Goal: Transaction & Acquisition: Purchase product/service

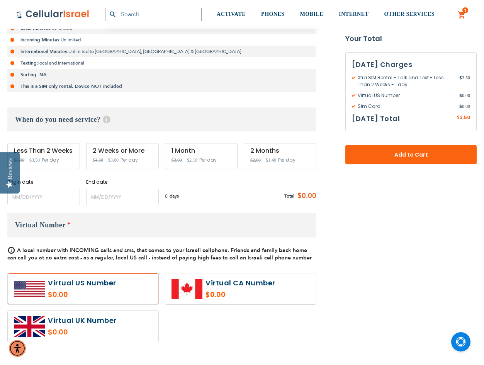
scroll to position [193, 0]
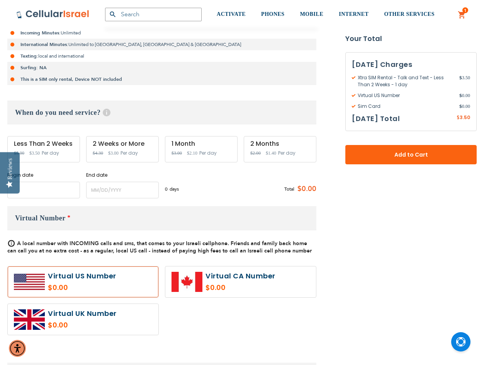
click at [65, 184] on input "name" at bounding box center [43, 190] width 73 height 17
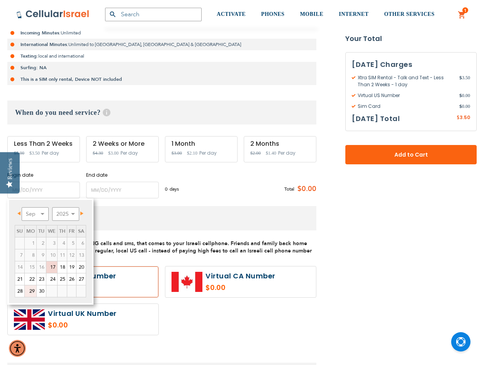
click at [34, 293] on link "29" at bounding box center [31, 291] width 12 height 12
type input "[DATE]"
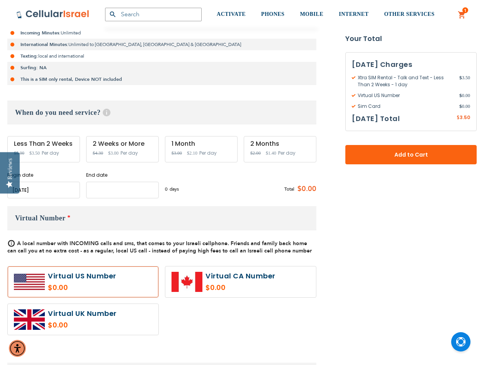
click at [146, 186] on input "name" at bounding box center [122, 190] width 73 height 17
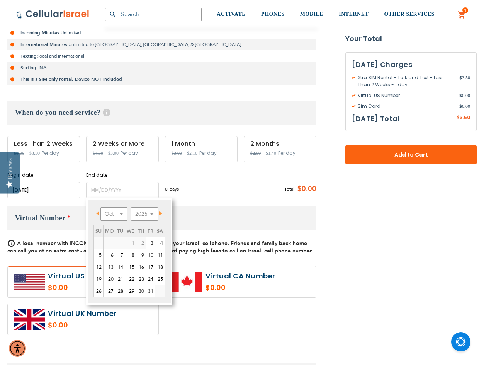
click at [51, 189] on input "name" at bounding box center [43, 190] width 73 height 17
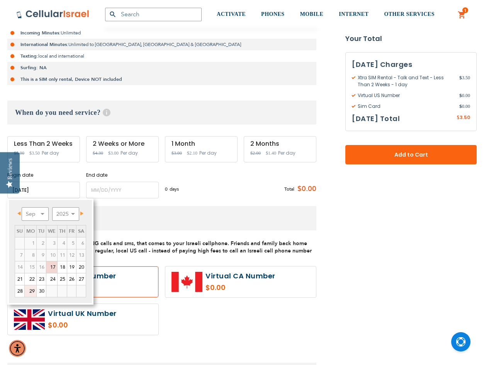
click at [31, 294] on link "29" at bounding box center [31, 291] width 12 height 12
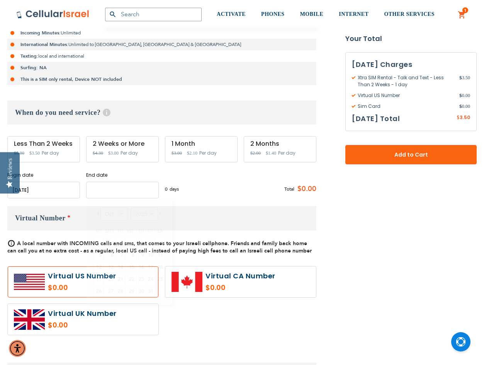
click at [106, 190] on input "name" at bounding box center [122, 190] width 73 height 17
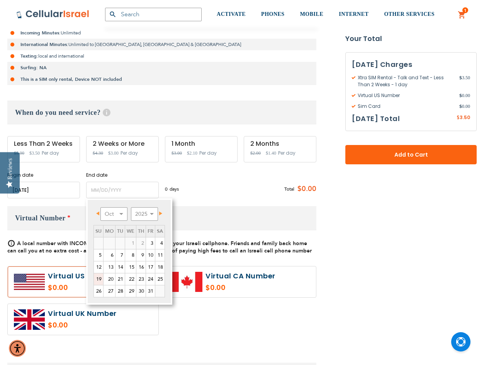
click at [100, 280] on link "19" at bounding box center [98, 279] width 9 height 12
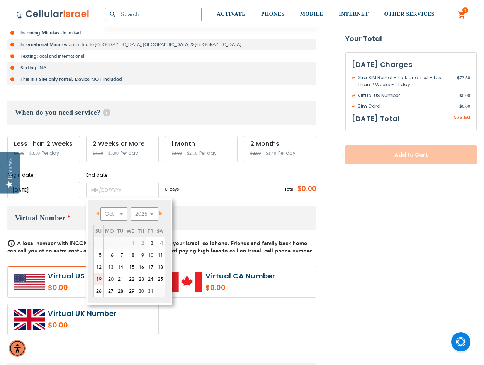
type input "[DATE]"
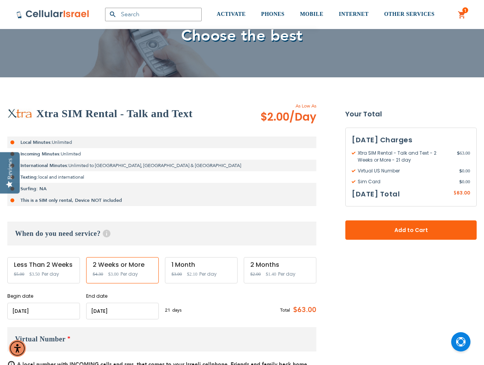
scroll to position [77, 0]
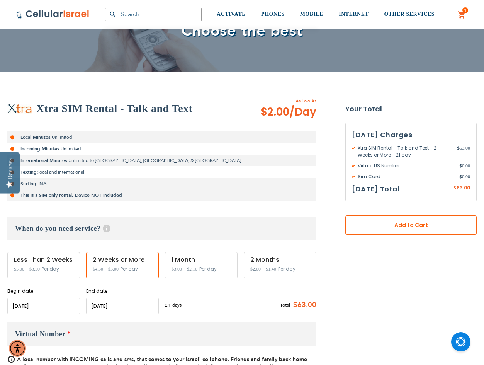
click at [421, 226] on span "Add to Cart" at bounding box center [411, 225] width 80 height 8
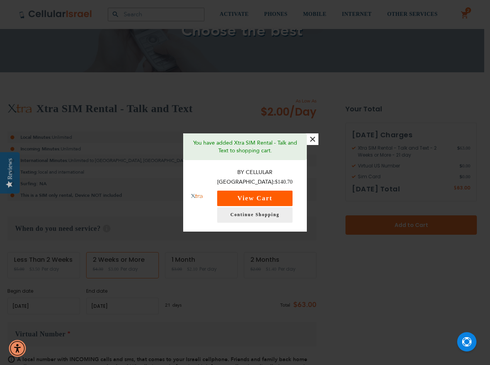
click at [258, 190] on button "View Cart" at bounding box center [254, 197] width 75 height 15
